Goal: Information Seeking & Learning: Learn about a topic

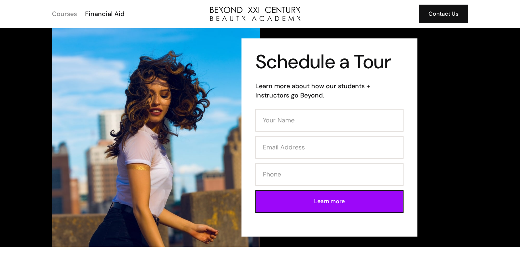
click at [63, 15] on div "Courses" at bounding box center [64, 13] width 25 height 9
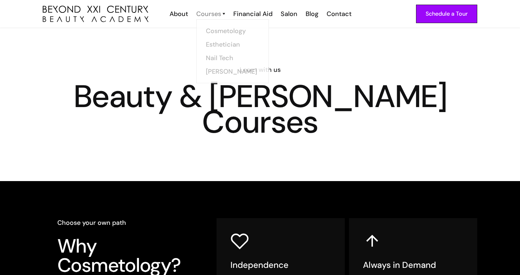
click at [204, 12] on div "Courses" at bounding box center [208, 13] width 25 height 9
click at [214, 14] on div "Courses" at bounding box center [208, 13] width 25 height 9
click at [228, 32] on link "Cosmetology" at bounding box center [234, 31] width 53 height 14
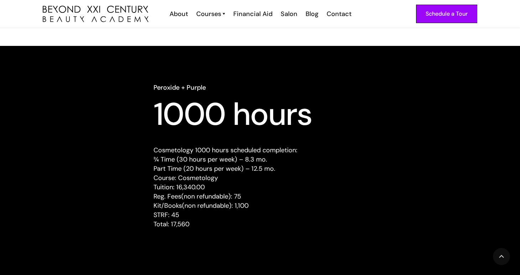
scroll to position [641, 0]
